Goal: Task Accomplishment & Management: Manage account settings

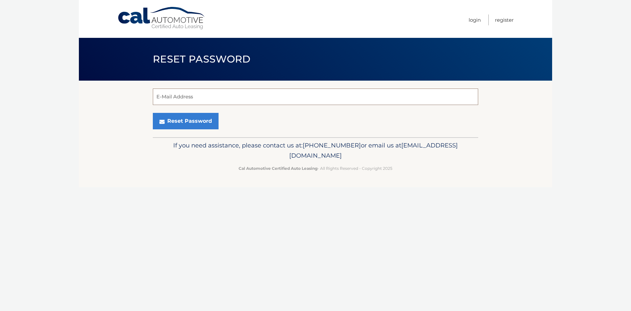
click at [195, 100] on input "E-Mail Address" at bounding box center [315, 96] width 325 height 16
type input "[EMAIL_ADDRESS][DOMAIN_NAME]"
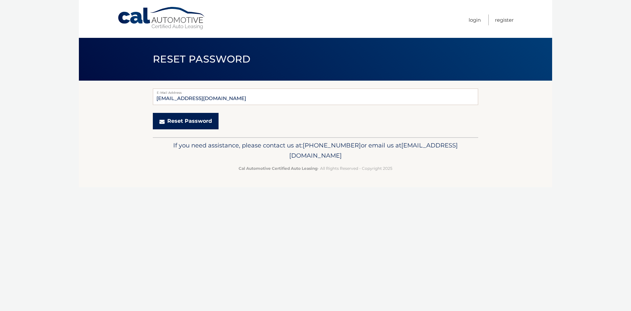
click at [175, 121] on button "Reset Password" at bounding box center [186, 121] width 66 height 16
